Goal: Entertainment & Leisure: Consume media (video, audio)

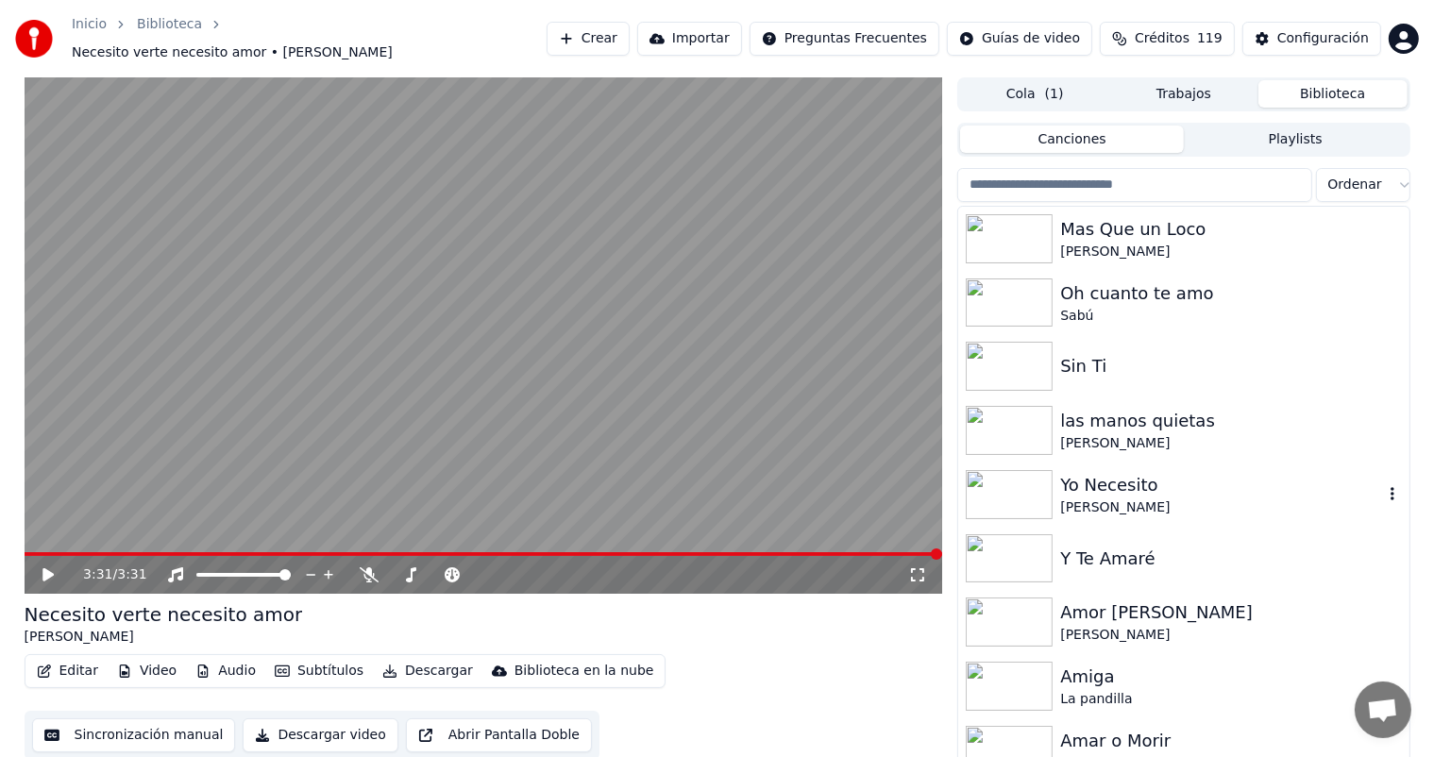
drag, startPoint x: 0, startPoint y: 0, endPoint x: 1311, endPoint y: 505, distance: 1404.8
click at [1311, 505] on div "[PERSON_NAME]" at bounding box center [1221, 507] width 322 height 19
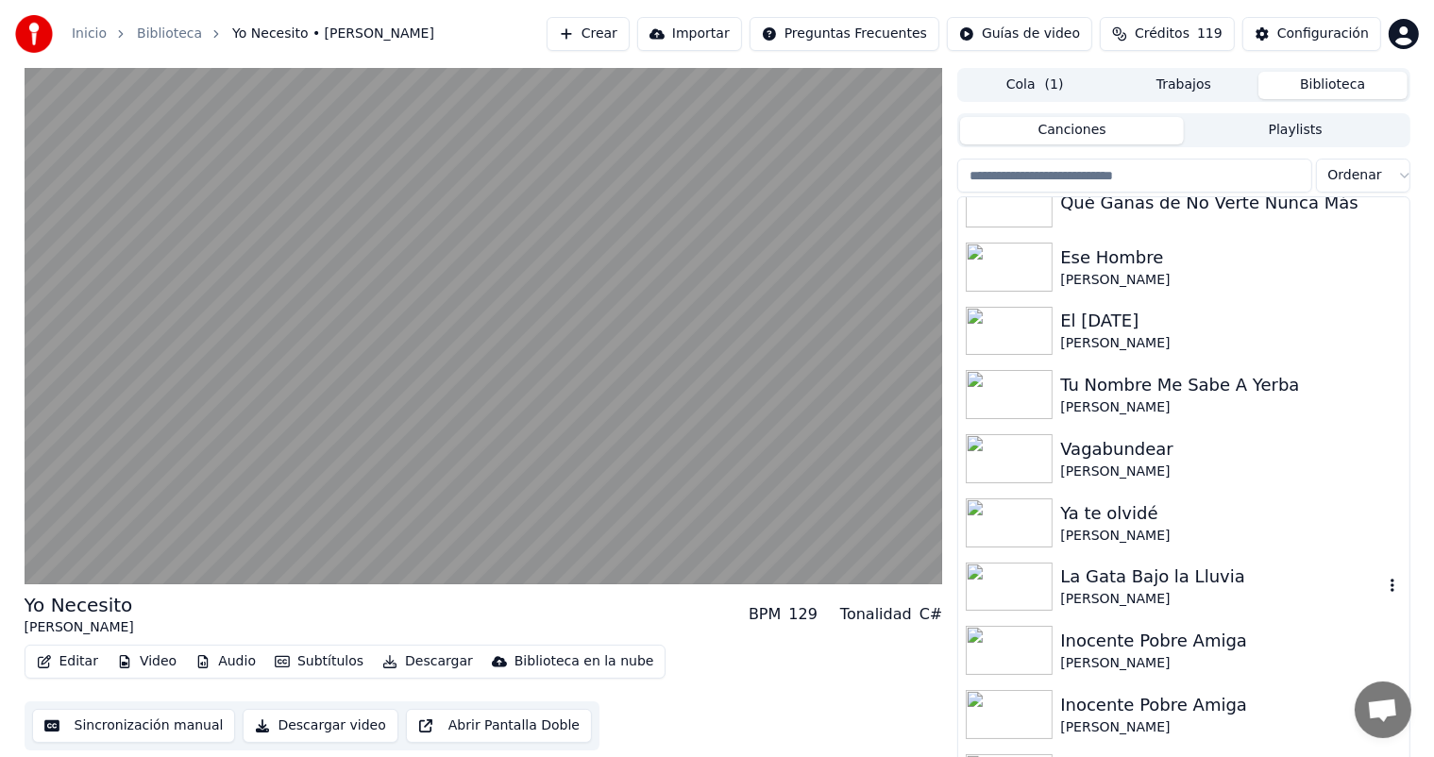
scroll to position [6965, 0]
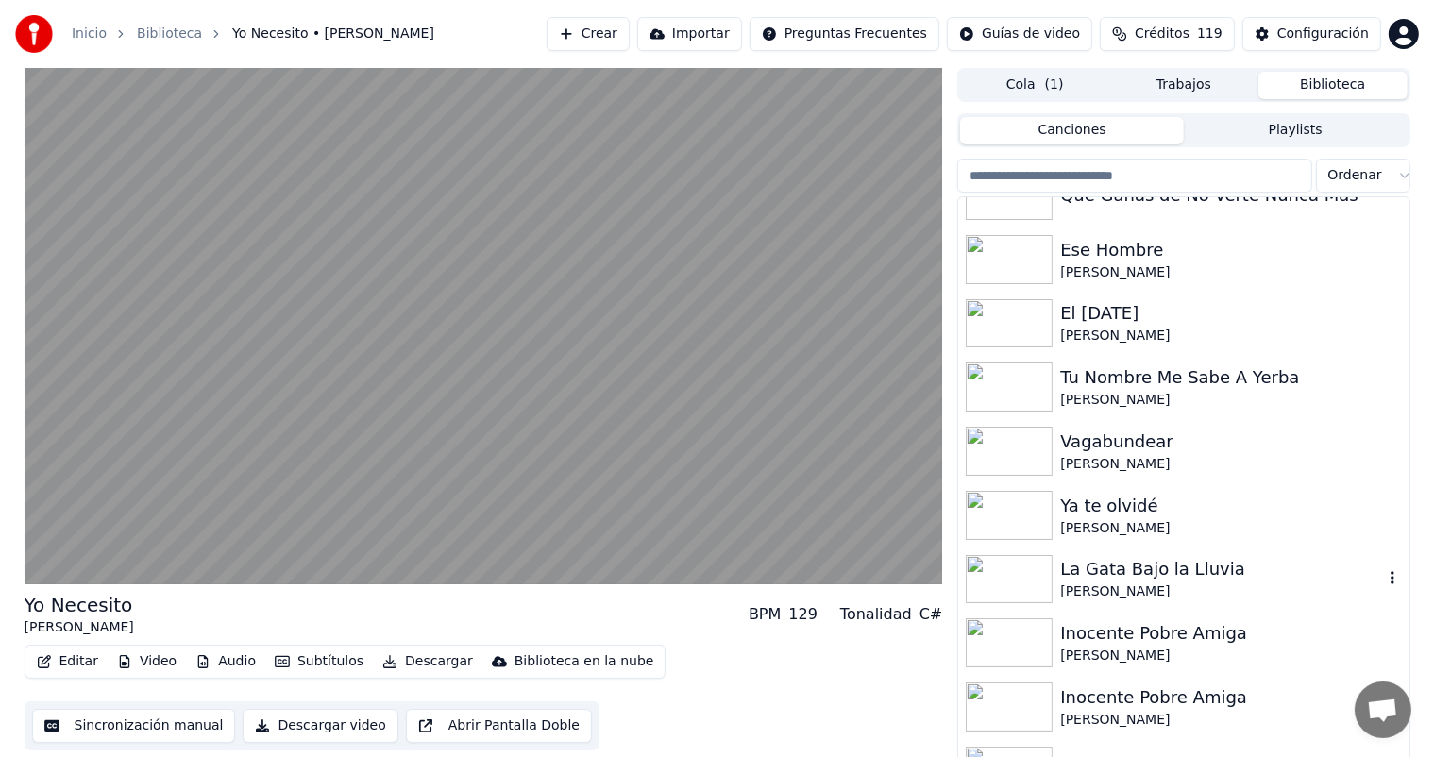
click at [1096, 566] on div "La Gata Bajo la Lluvia" at bounding box center [1221, 569] width 322 height 26
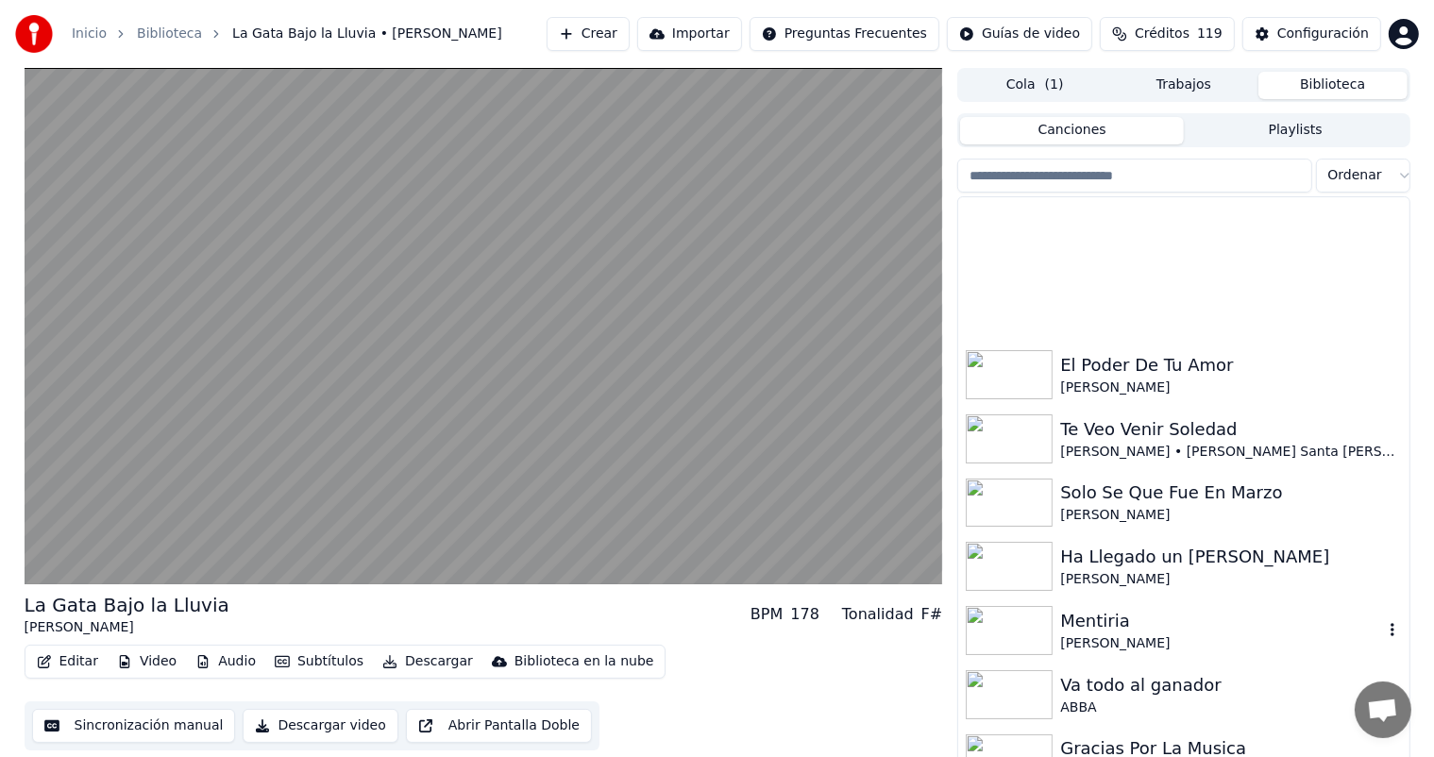
scroll to position [8349, 0]
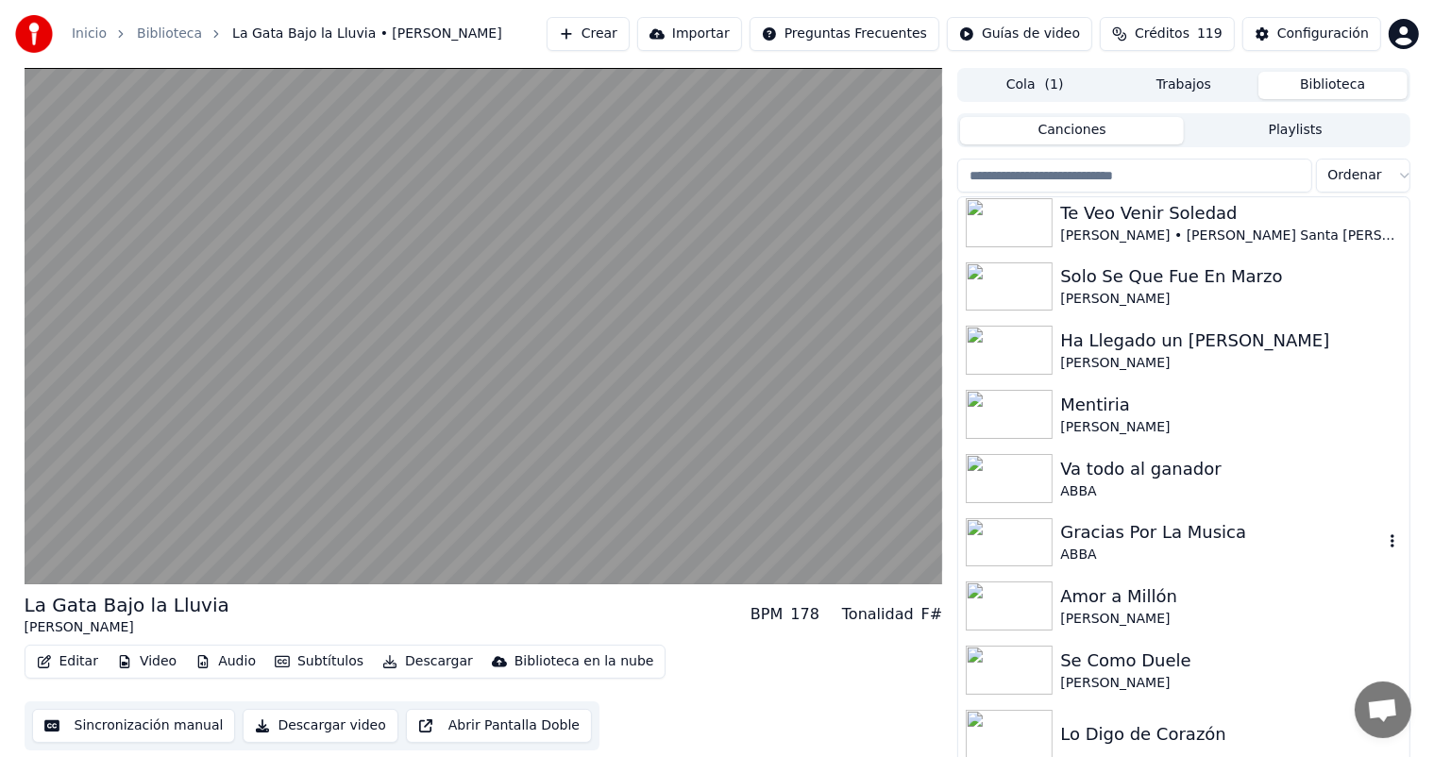
click at [1096, 566] on div "Gracias Por La Musica ABBA" at bounding box center [1183, 543] width 450 height 64
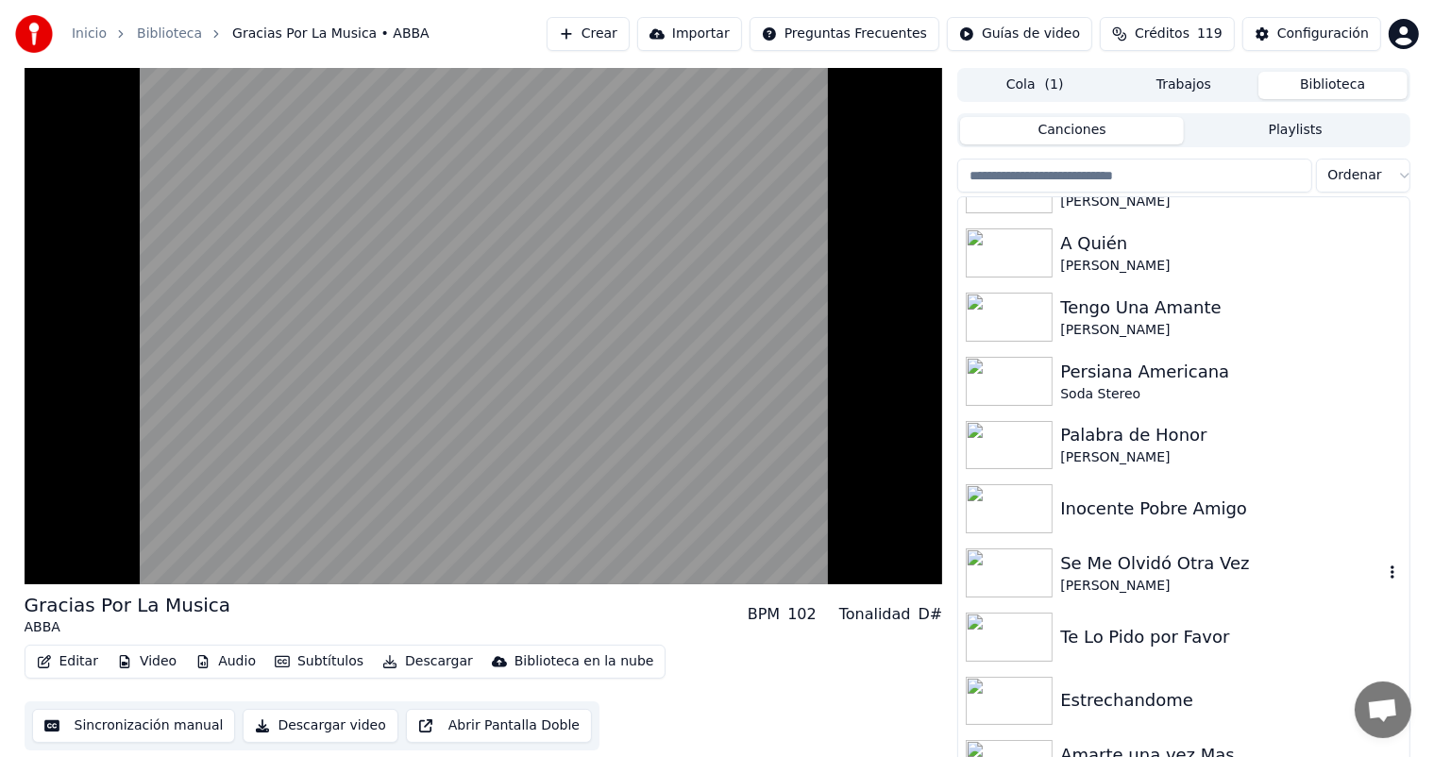
scroll to position [8961, 0]
click at [1093, 511] on div "Inocente Pobre Amigo" at bounding box center [1221, 508] width 322 height 26
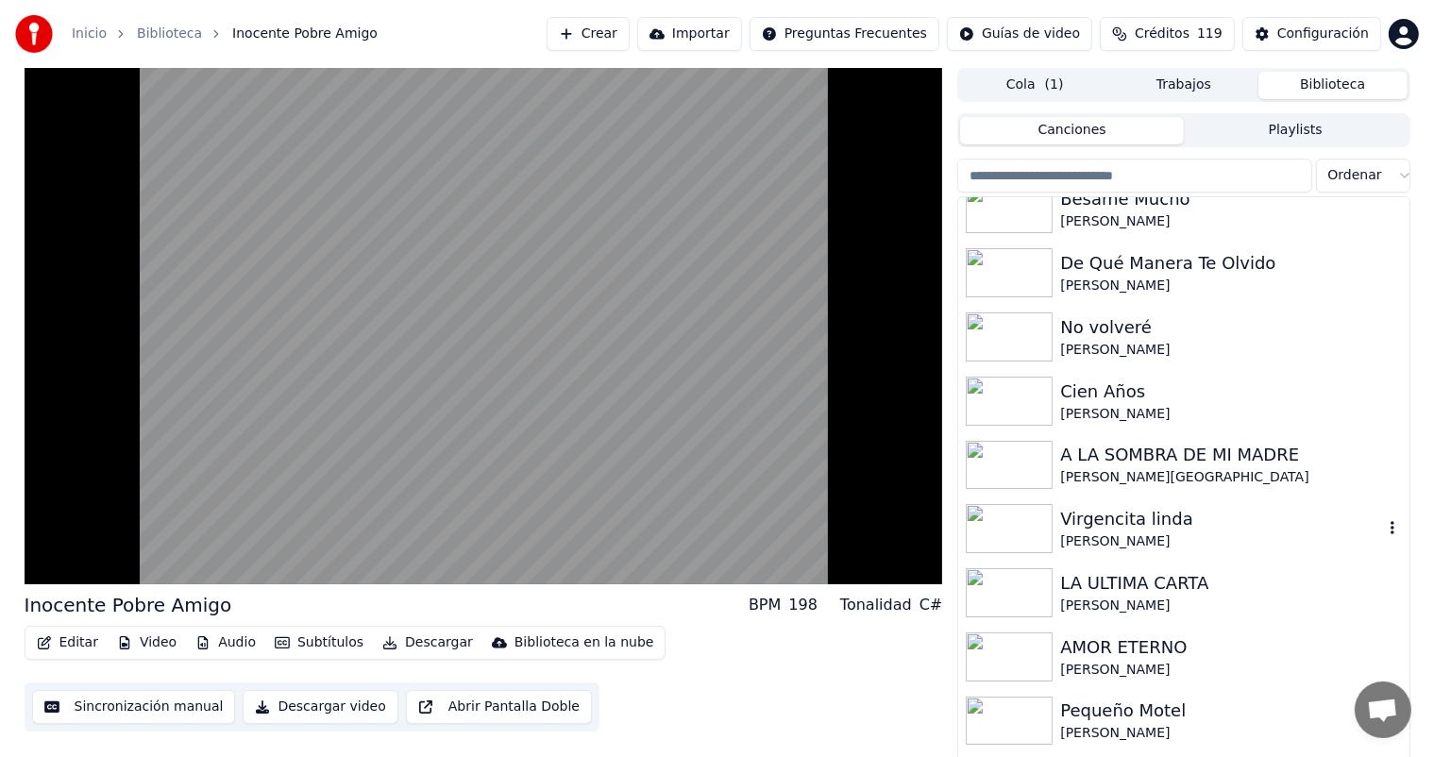
scroll to position [9904, 0]
click at [1026, 597] on img at bounding box center [1008, 591] width 87 height 49
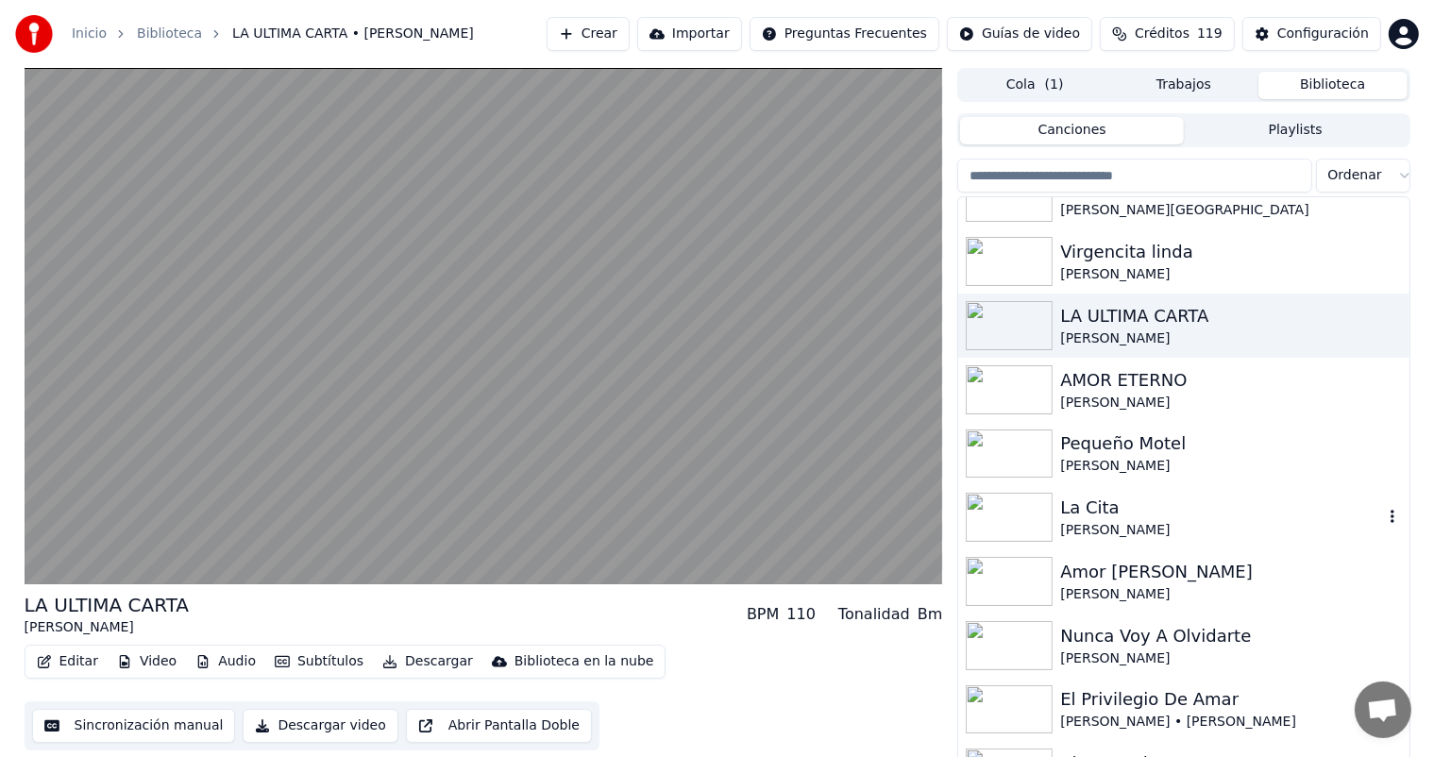
scroll to position [10173, 0]
click at [1029, 588] on img at bounding box center [1008, 579] width 87 height 49
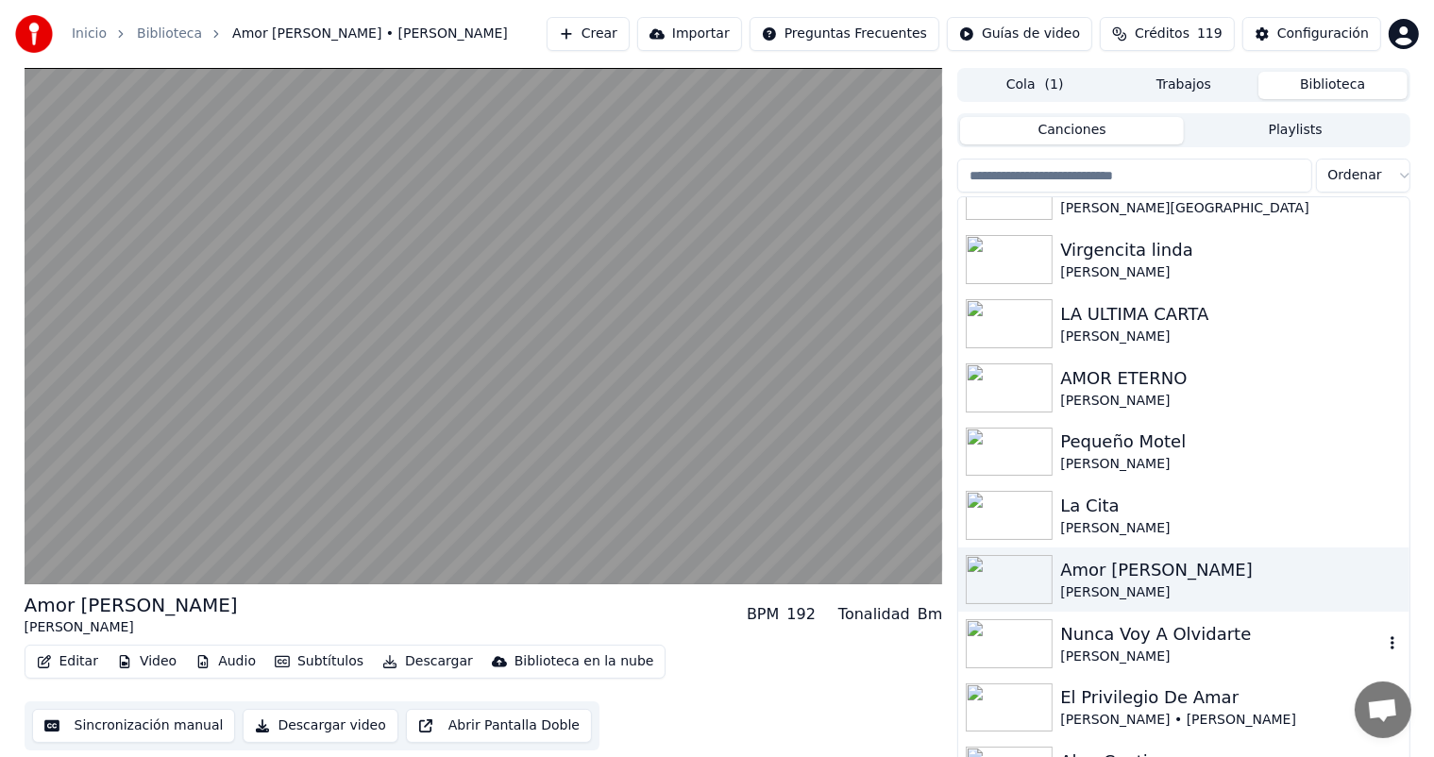
click at [1027, 635] on img at bounding box center [1008, 643] width 87 height 49
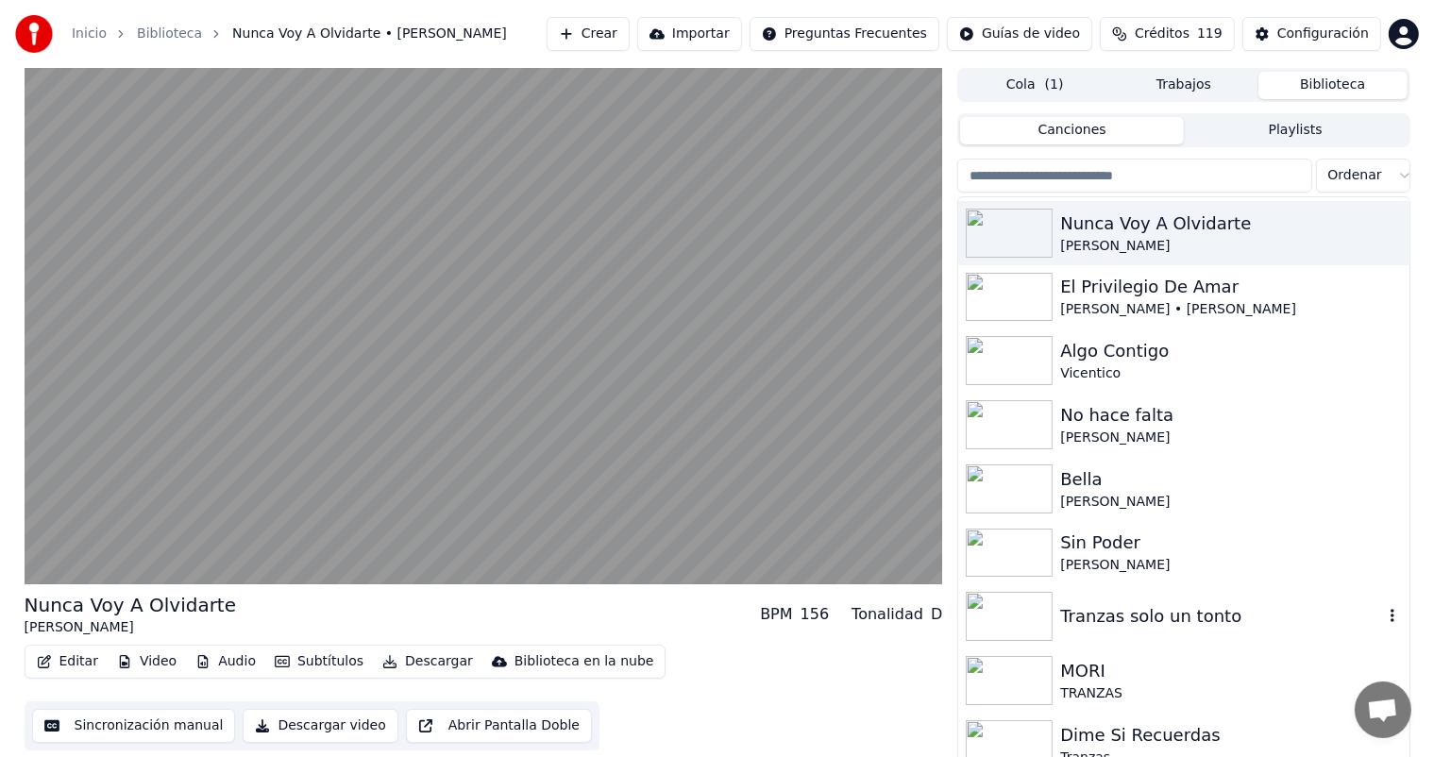
scroll to position [10611, 0]
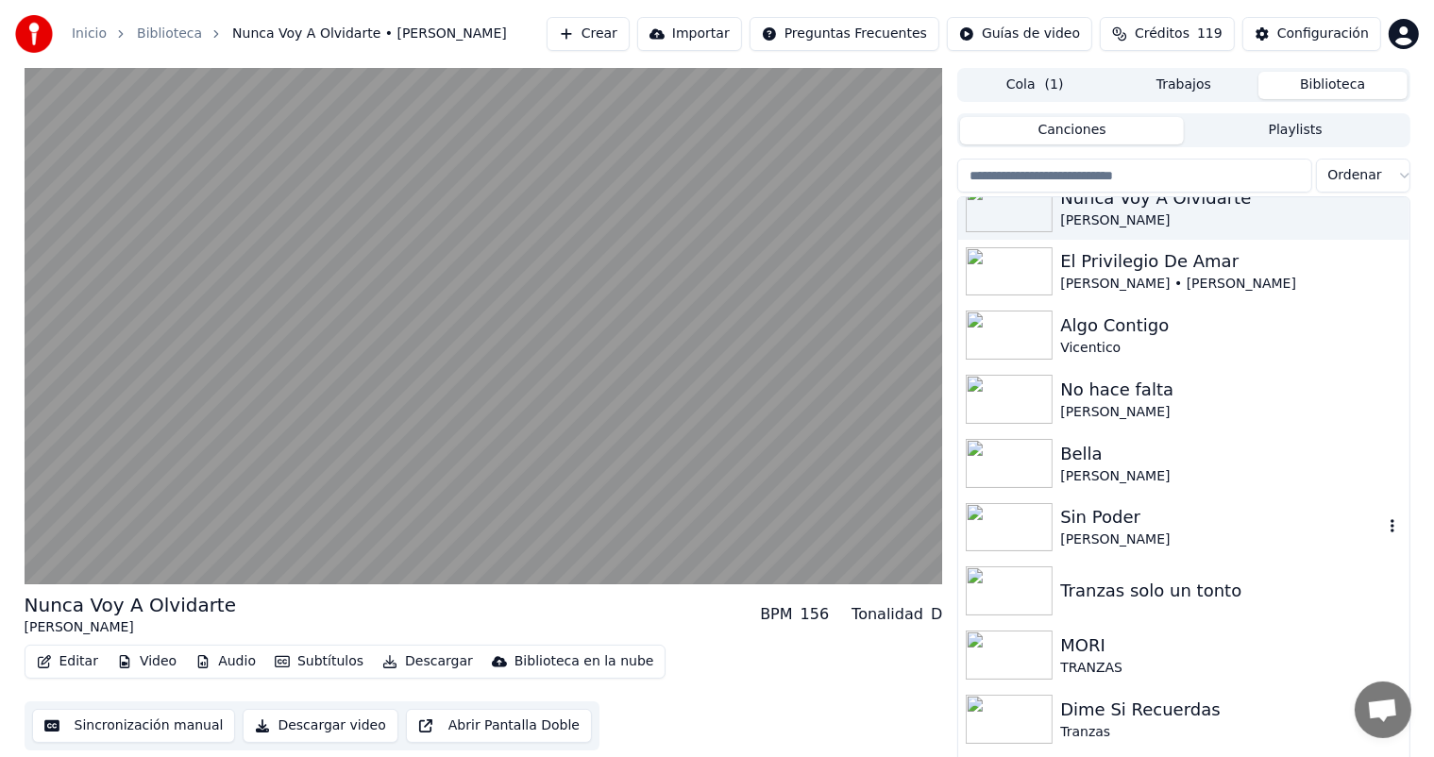
click at [1020, 534] on img at bounding box center [1008, 527] width 87 height 49
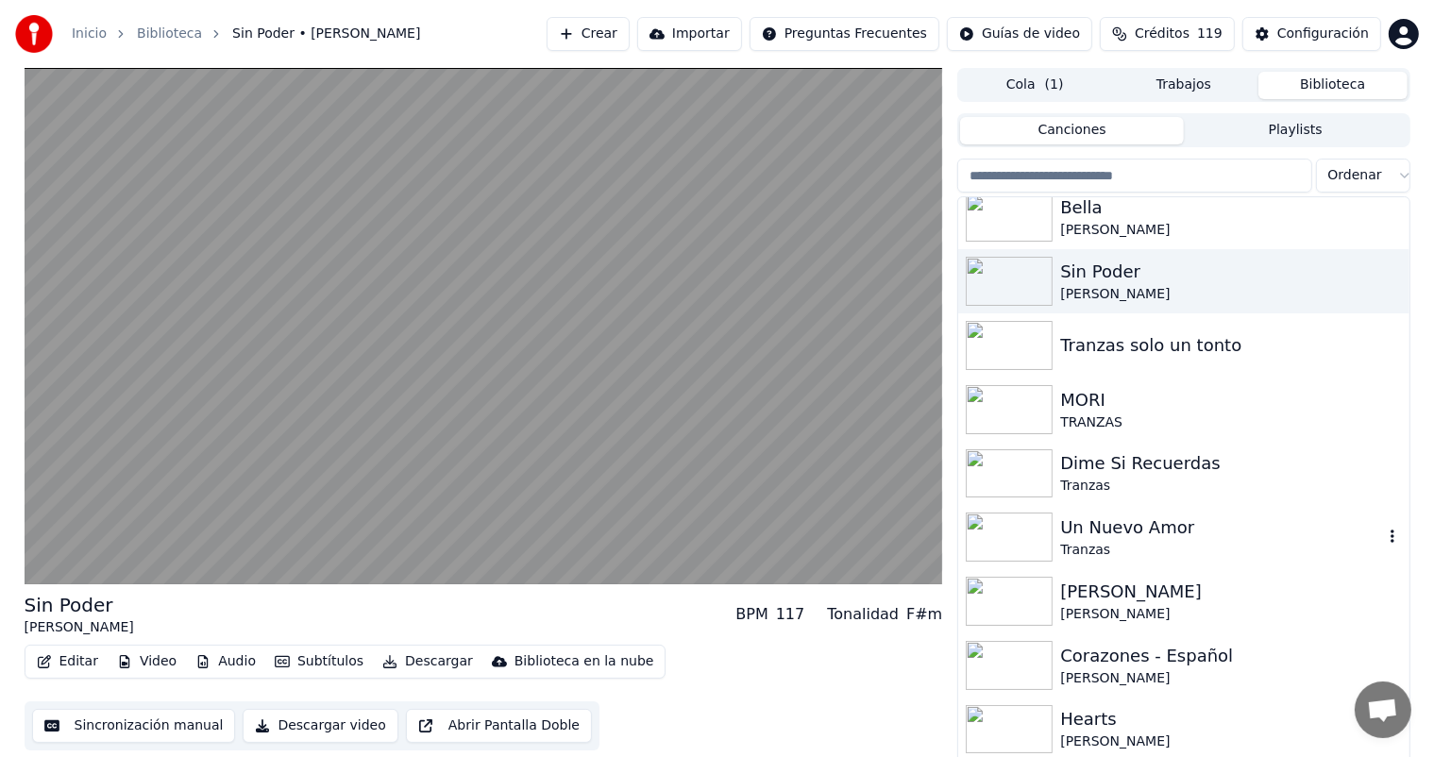
scroll to position [10862, 0]
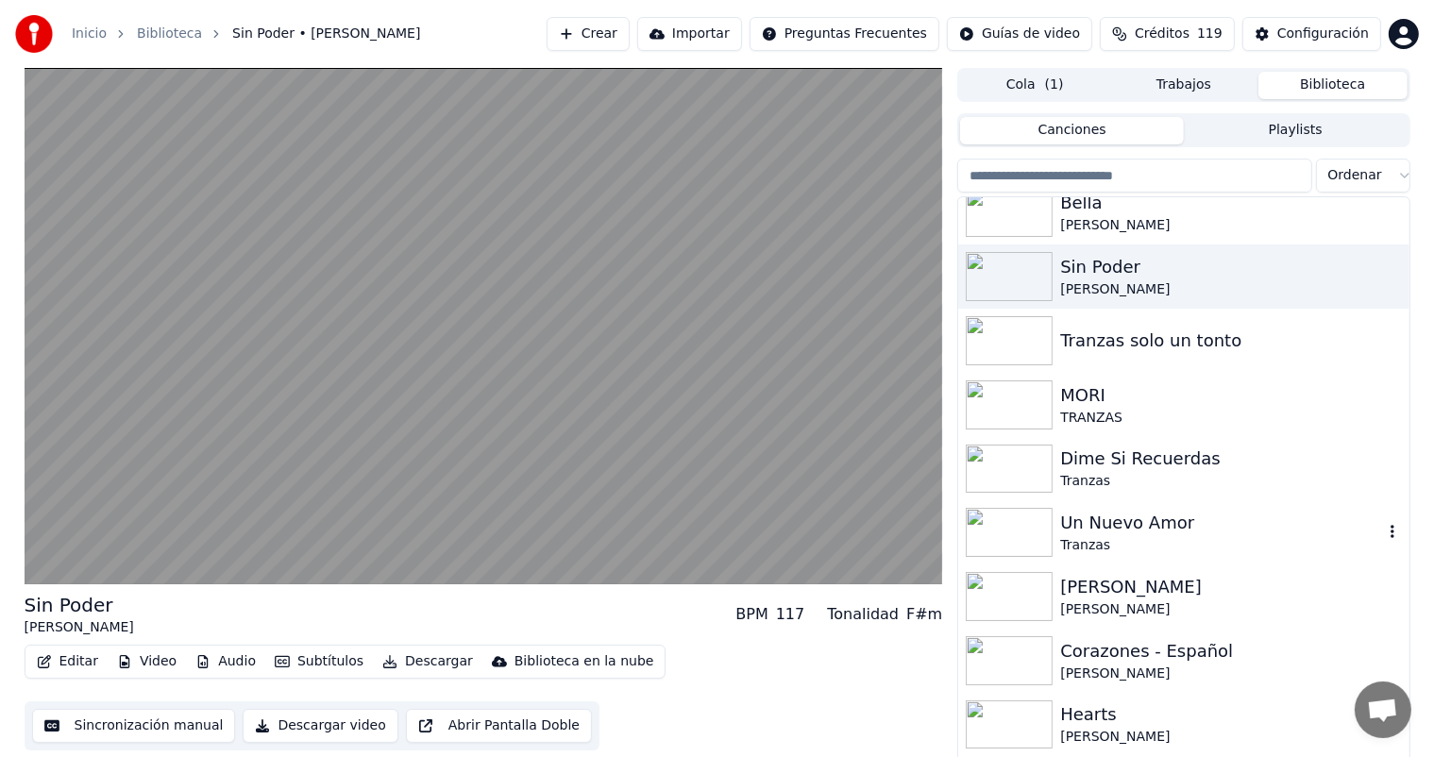
click at [1020, 534] on img at bounding box center [1008, 532] width 87 height 49
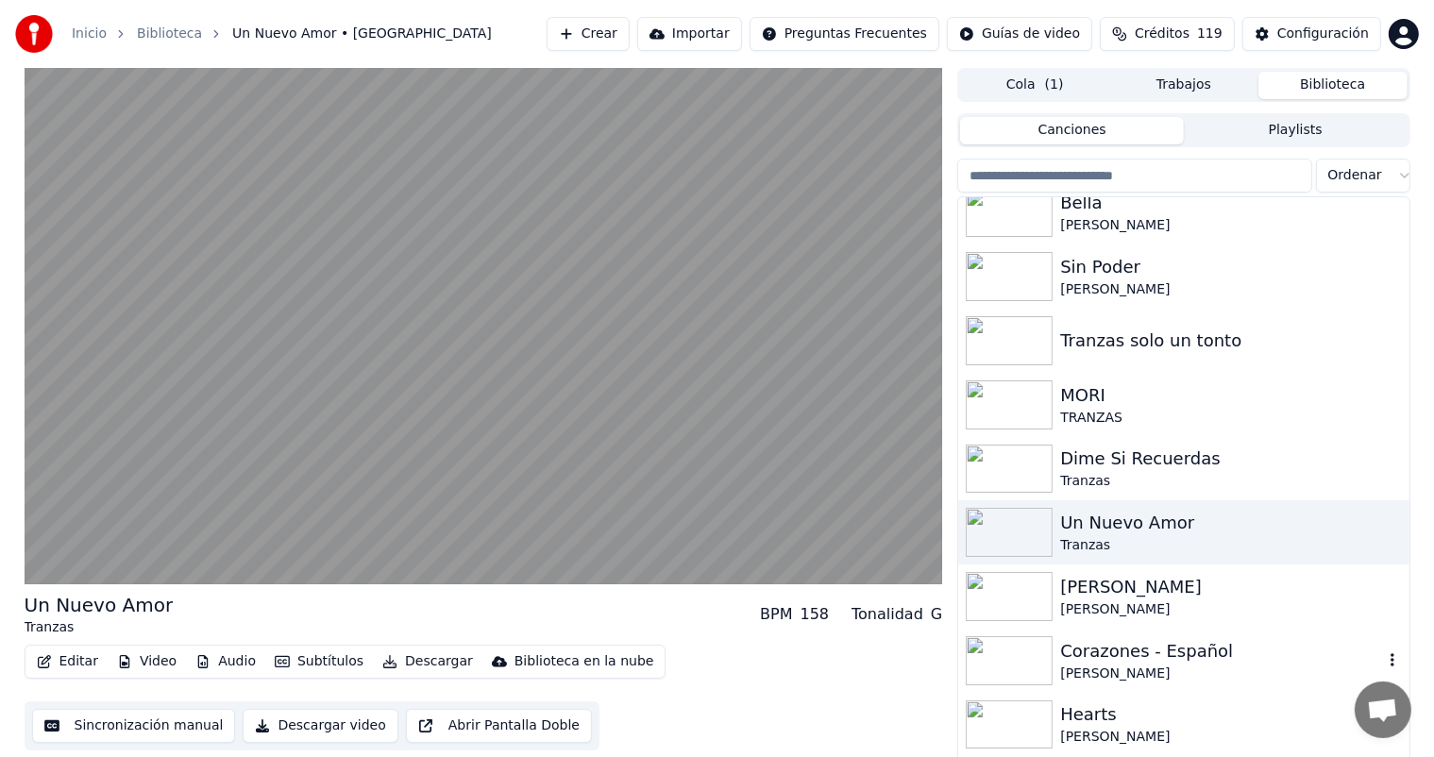
click at [1032, 662] on img at bounding box center [1008, 660] width 87 height 49
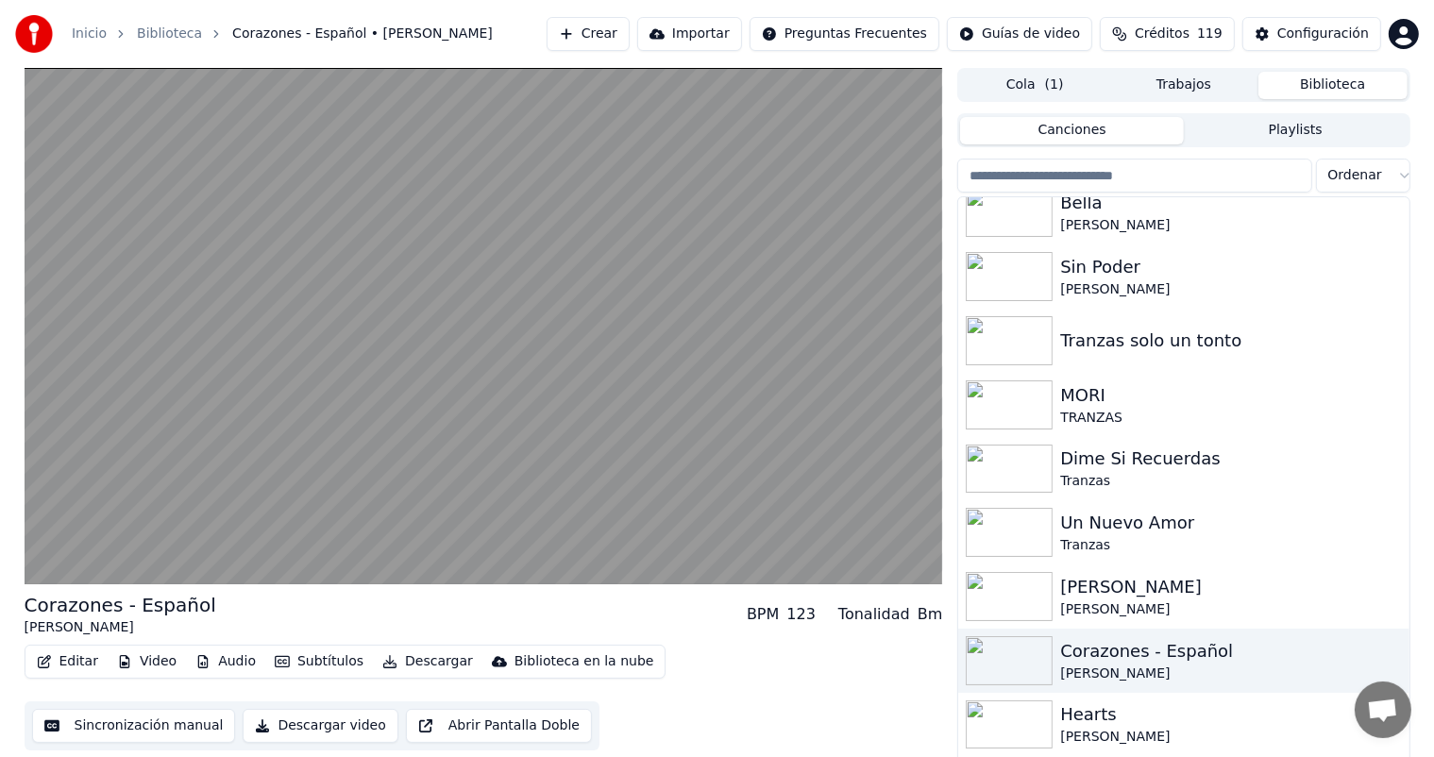
click at [1040, 710] on img at bounding box center [1008, 724] width 87 height 49
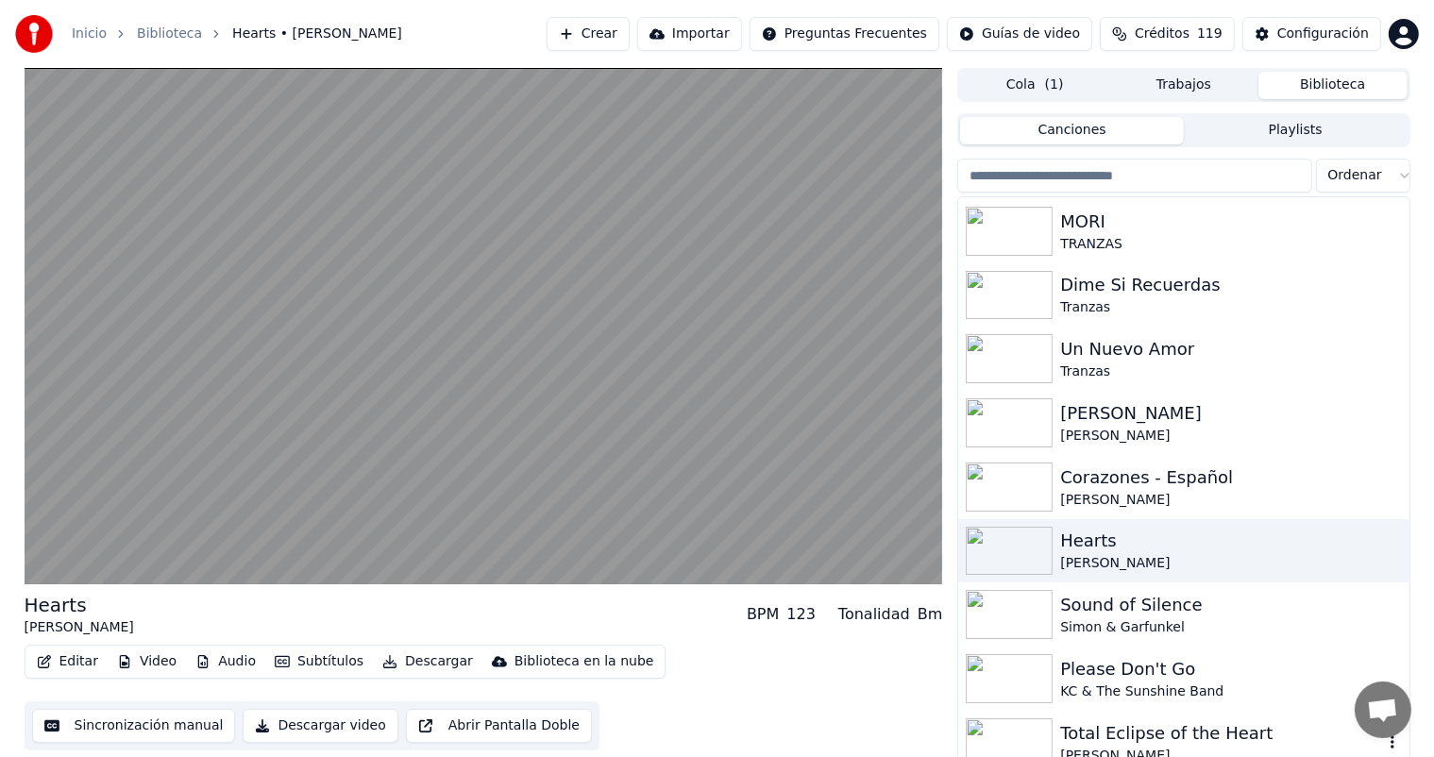
scroll to position [11037, 0]
click at [1016, 624] on img at bounding box center [1008, 613] width 87 height 49
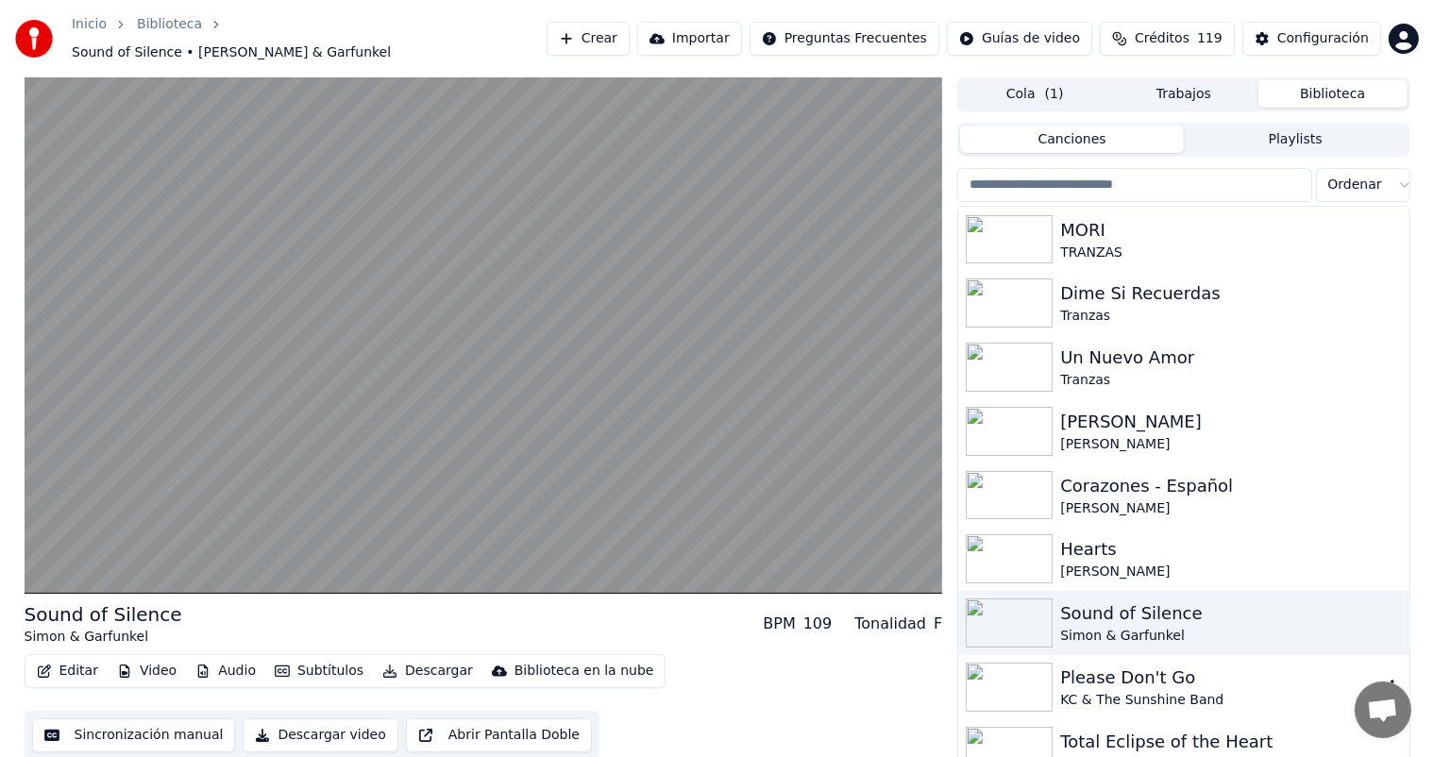
click at [1016, 668] on img at bounding box center [1008, 687] width 87 height 49
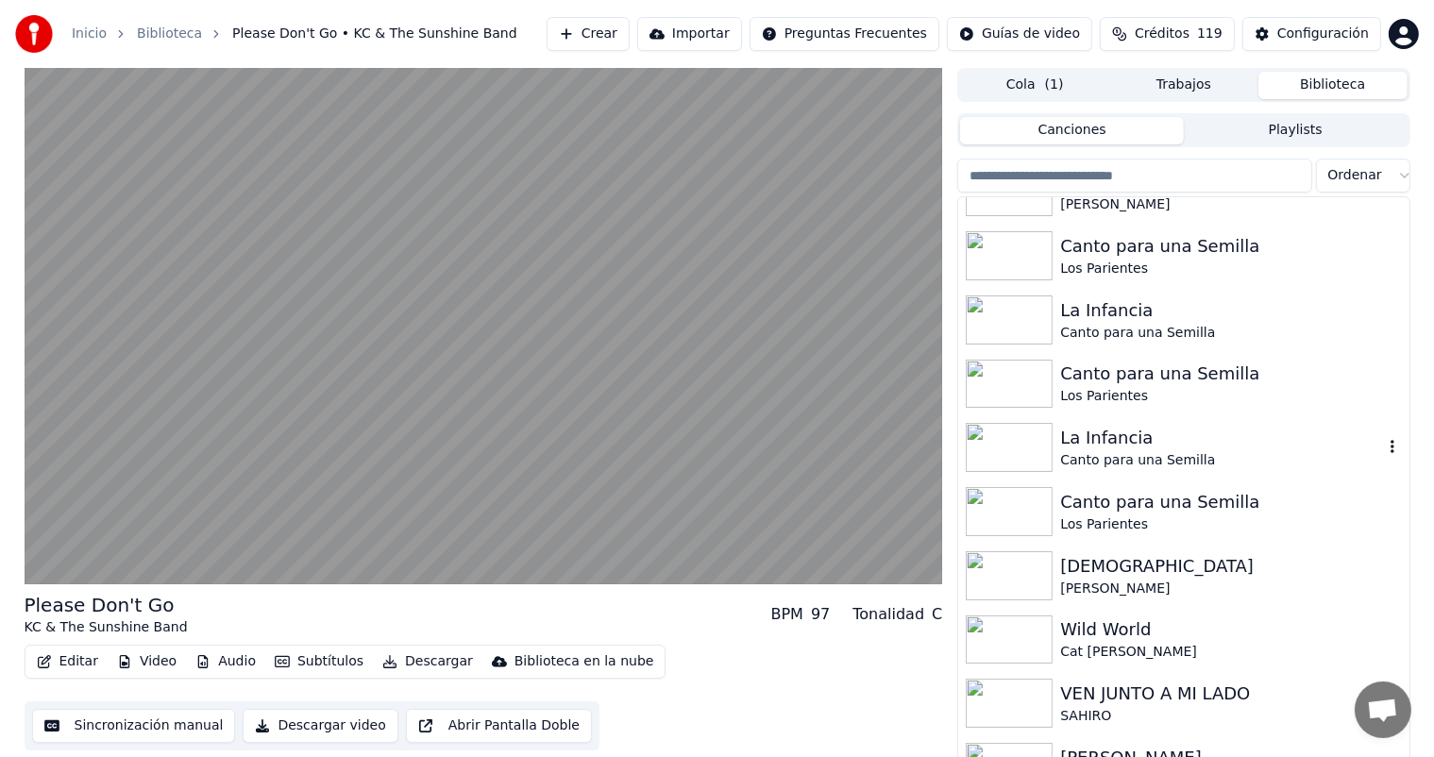
scroll to position [11655, 0]
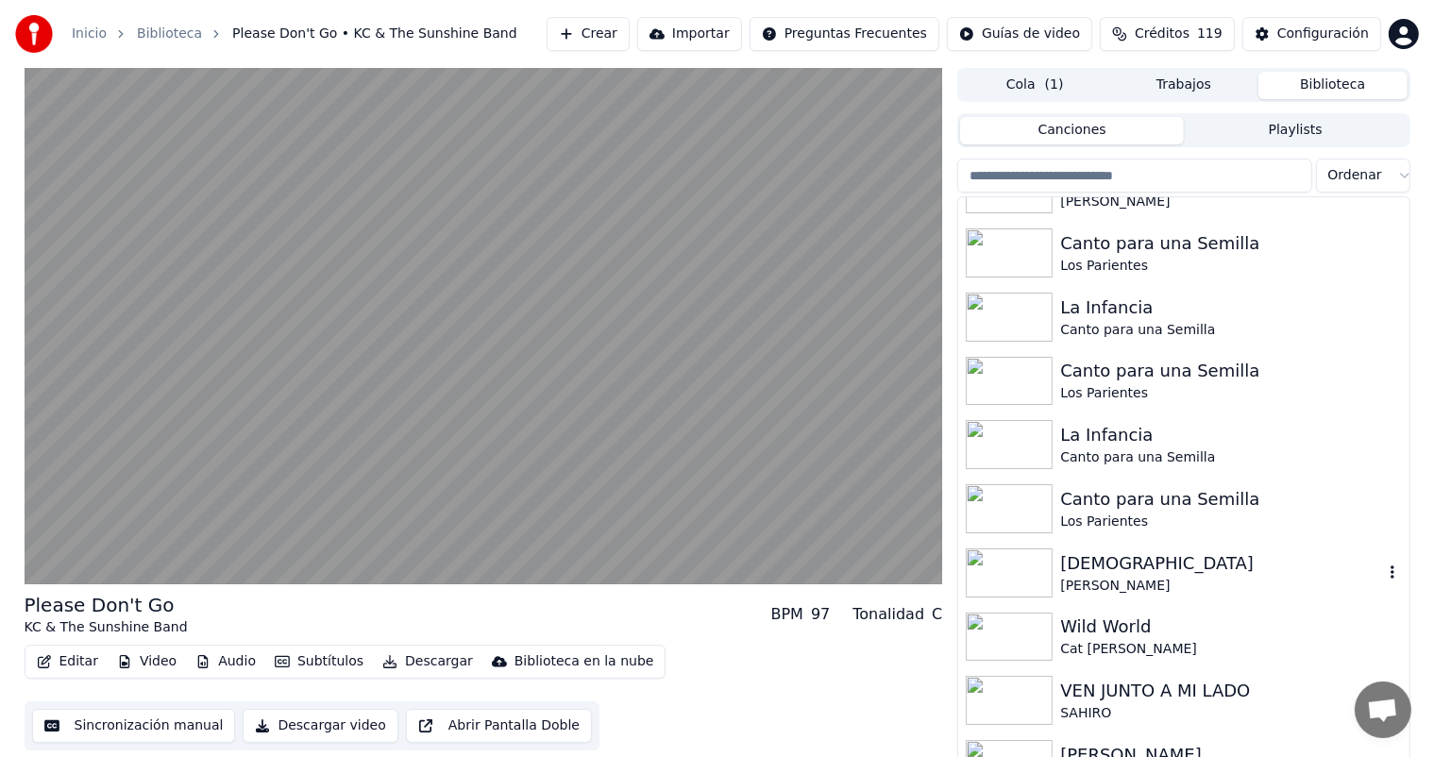
click at [1011, 588] on img at bounding box center [1008, 572] width 87 height 49
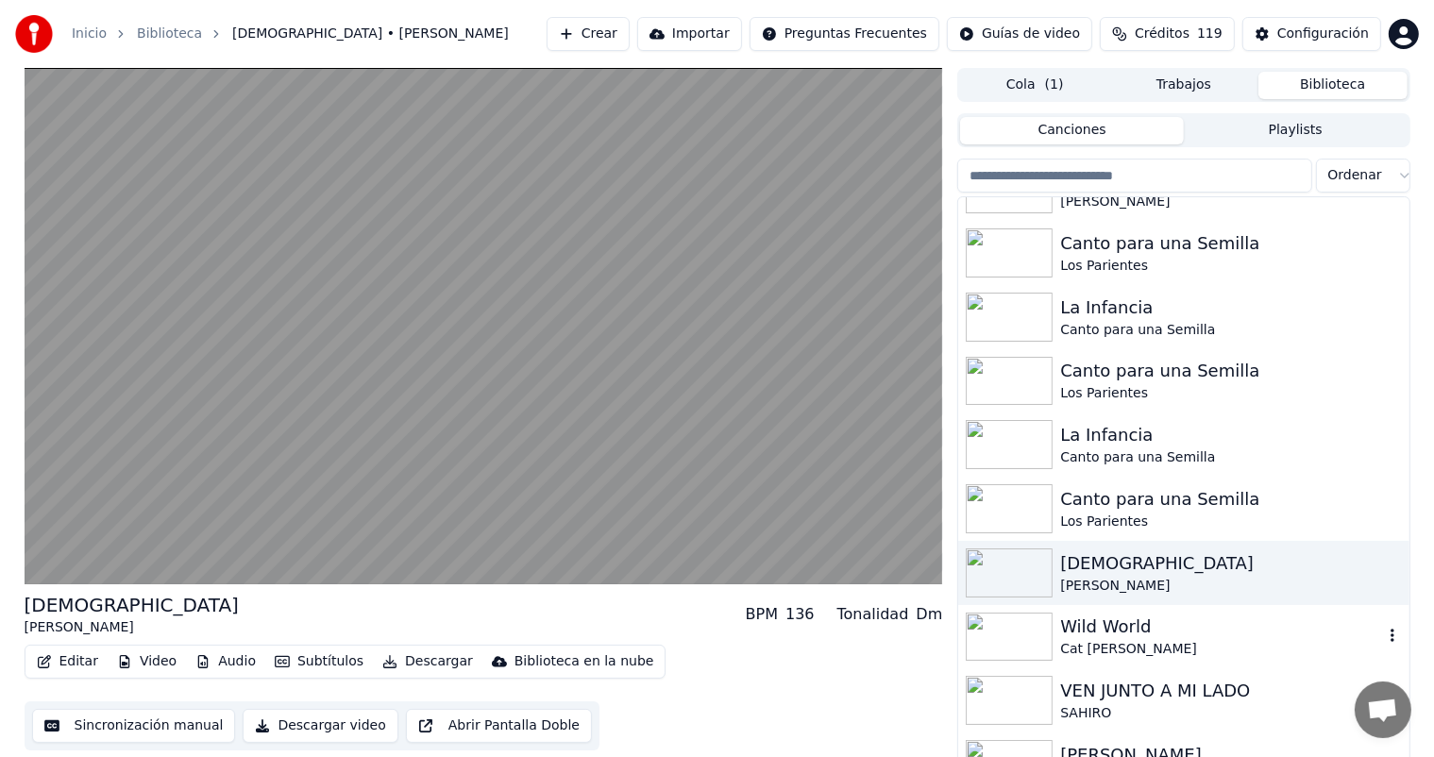
click at [1012, 641] on img at bounding box center [1008, 637] width 87 height 49
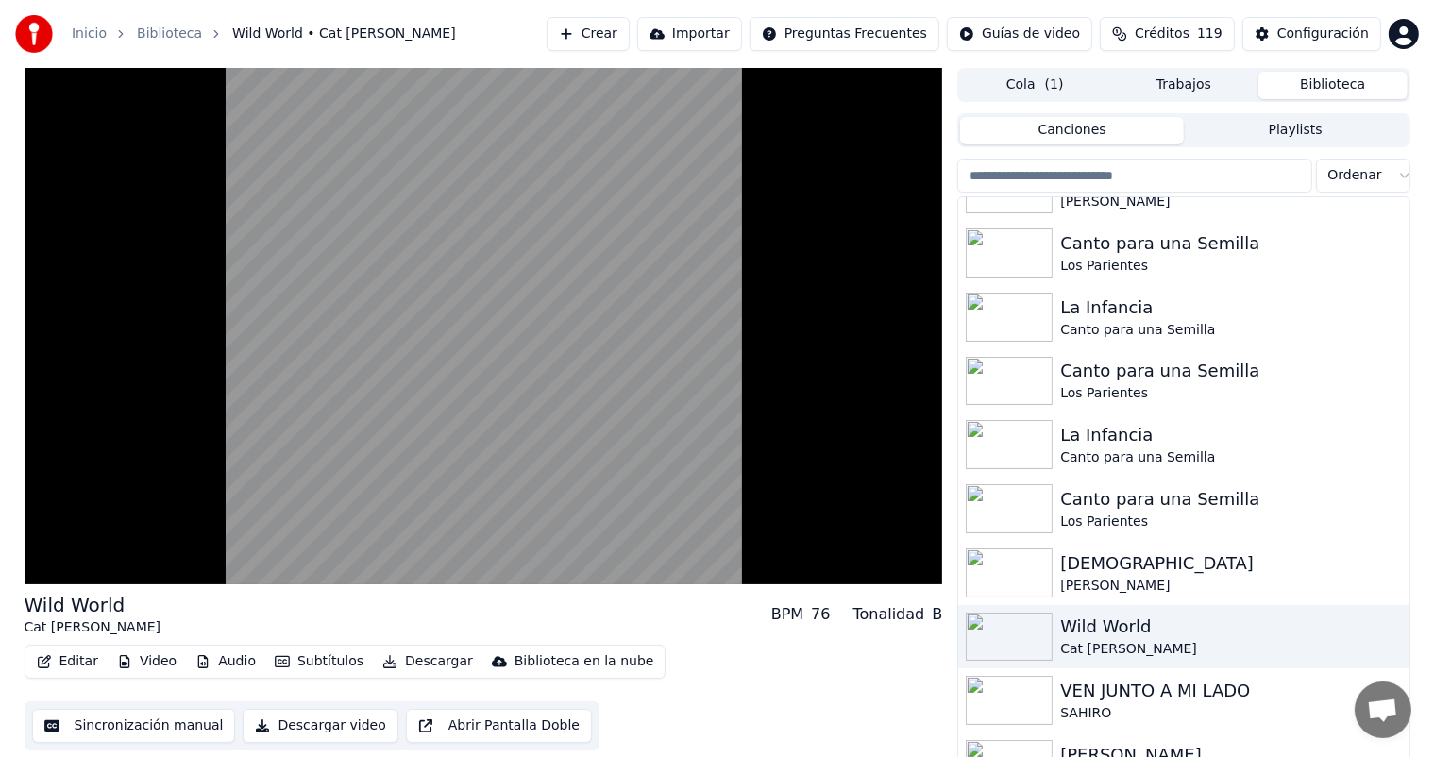
click at [396, 387] on video at bounding box center [484, 326] width 918 height 516
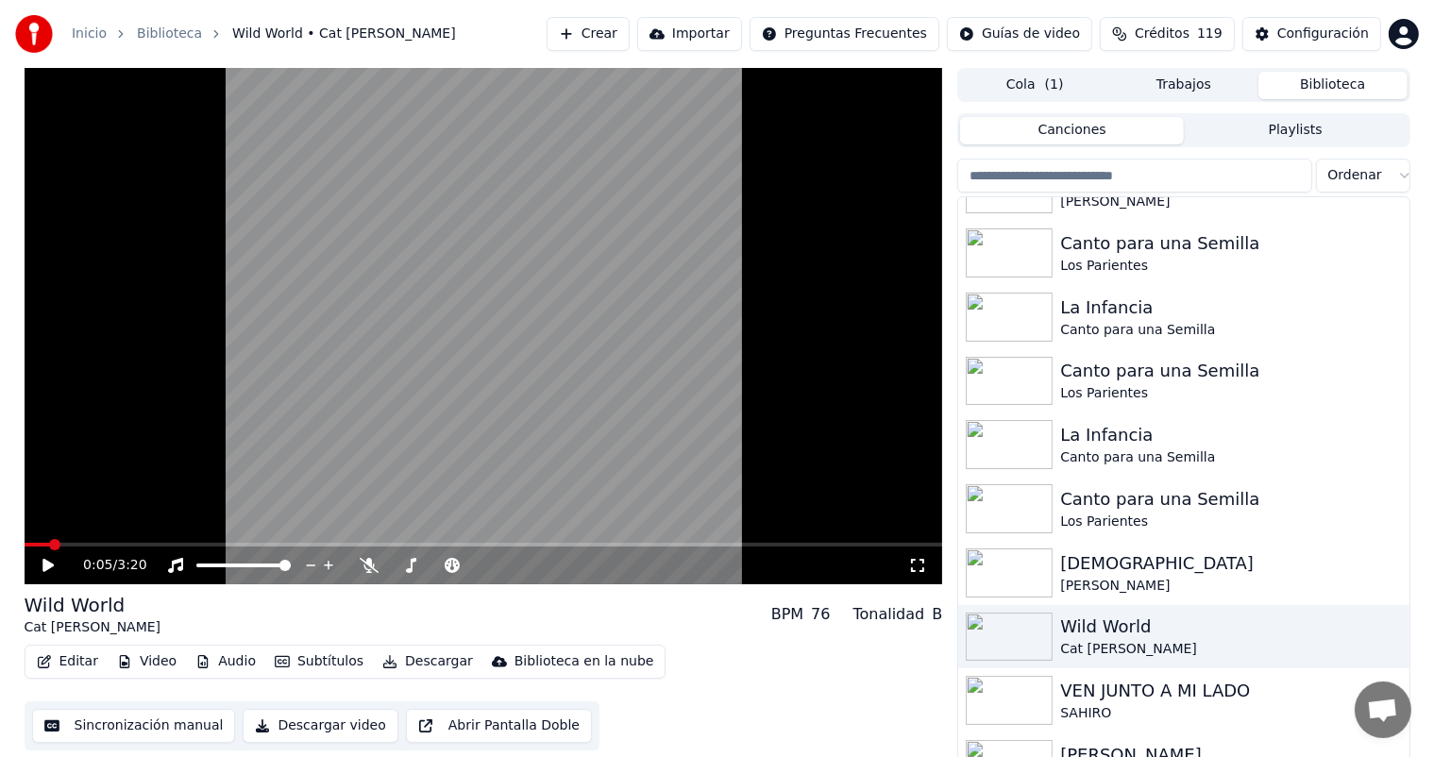
click at [1125, 181] on input "search" at bounding box center [1134, 176] width 354 height 34
type input "*"
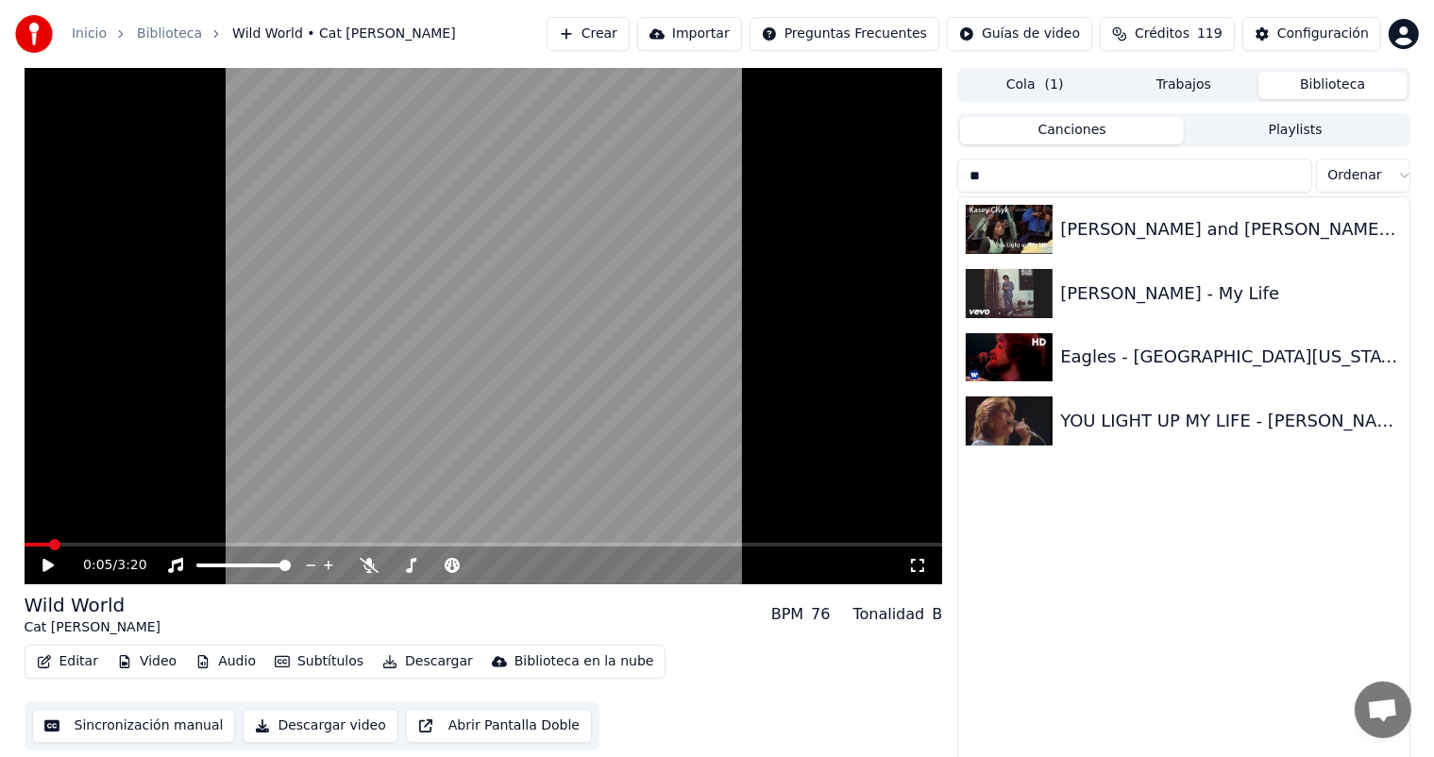
type input "*"
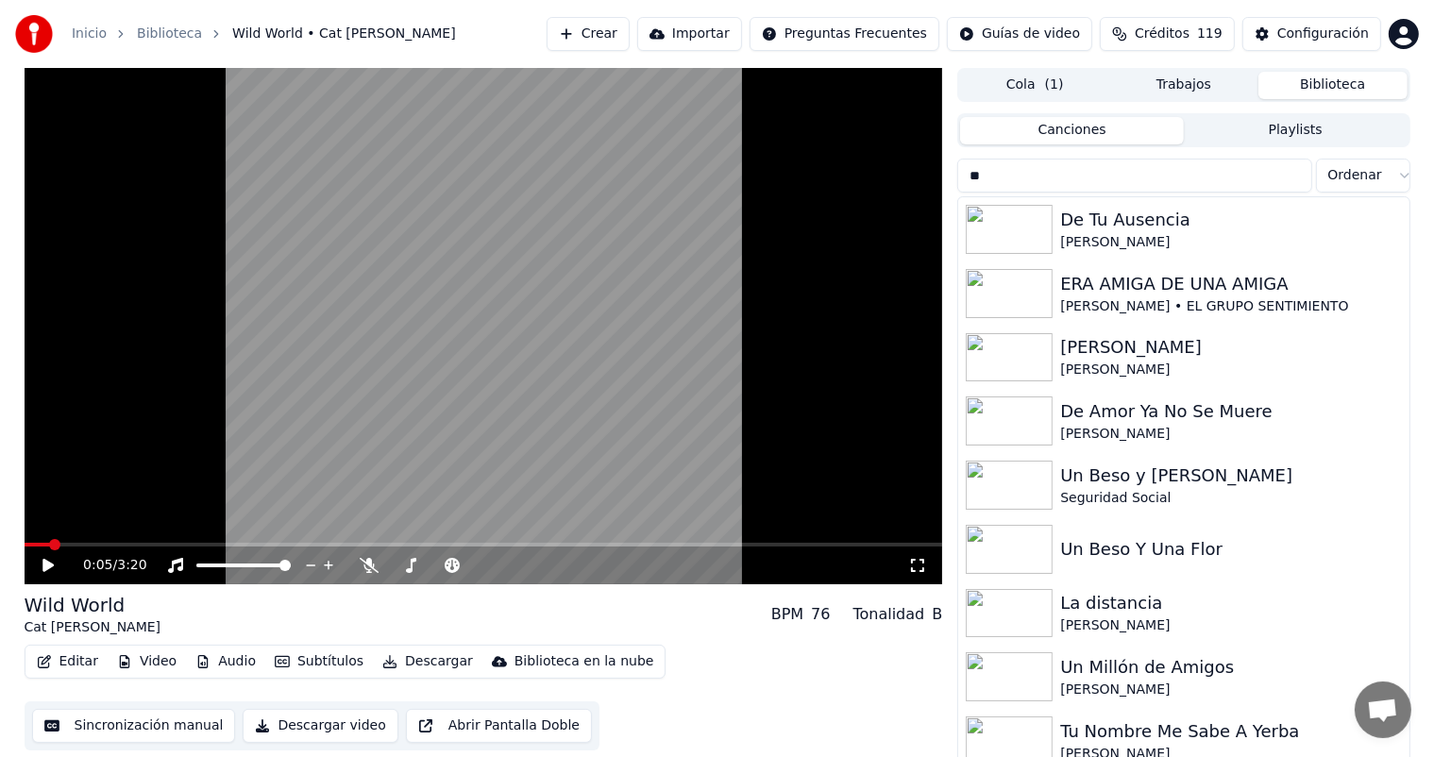
type input "*"
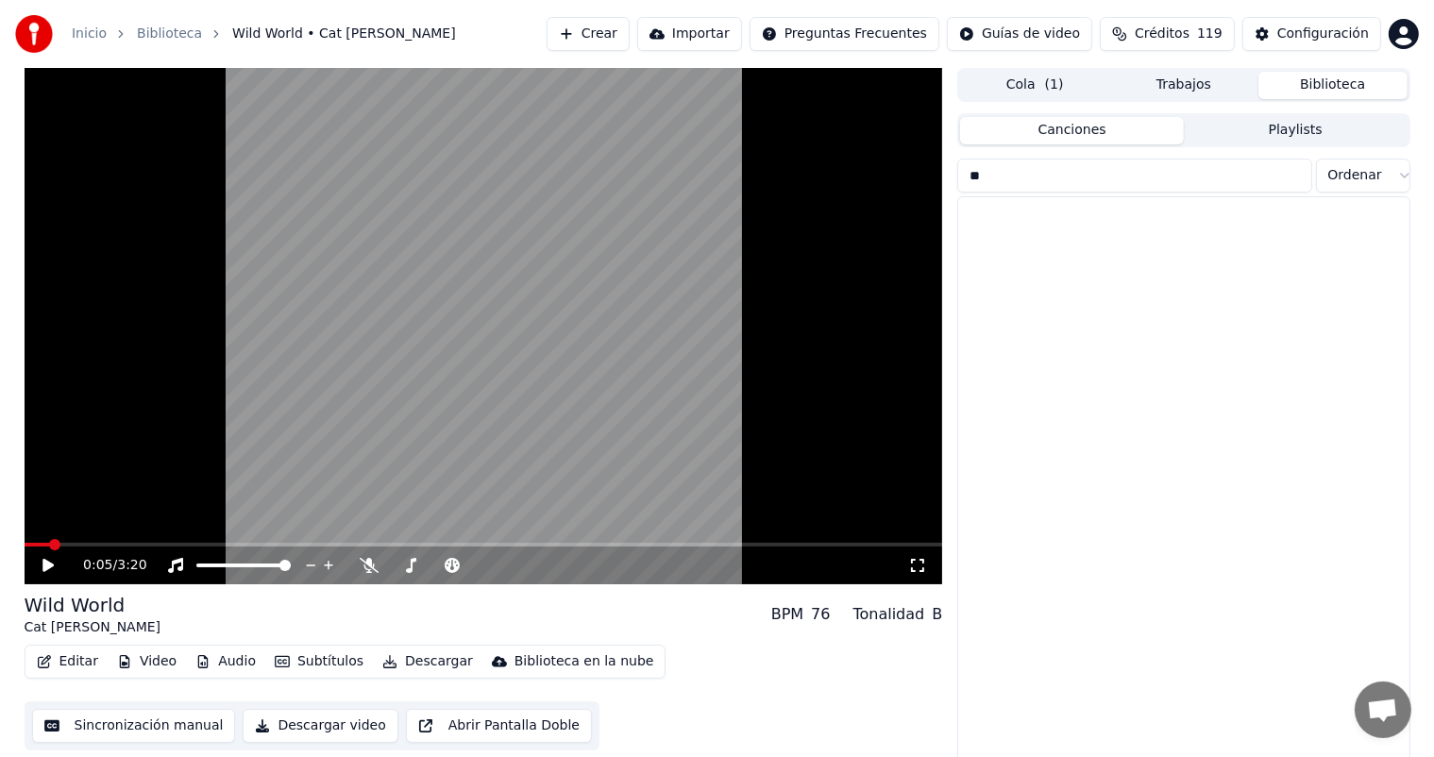
type input "*"
